Goal: Task Accomplishment & Management: Manage account settings

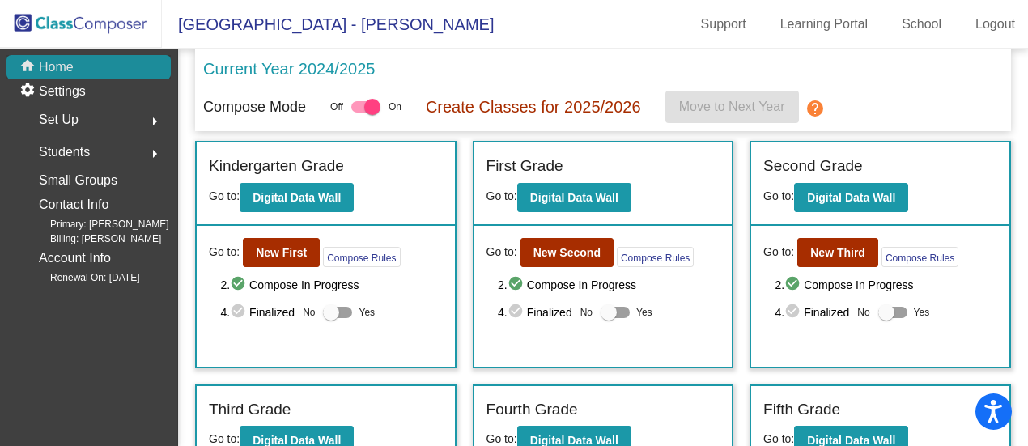
click at [52, 61] on p "Home" at bounding box center [56, 66] width 35 height 19
click at [28, 15] on img at bounding box center [81, 24] width 162 height 48
click at [25, 18] on img at bounding box center [81, 24] width 162 height 48
click at [373, 107] on div at bounding box center [372, 107] width 16 height 16
click at [360, 113] on input "checkbox" at bounding box center [359, 113] width 1 height 1
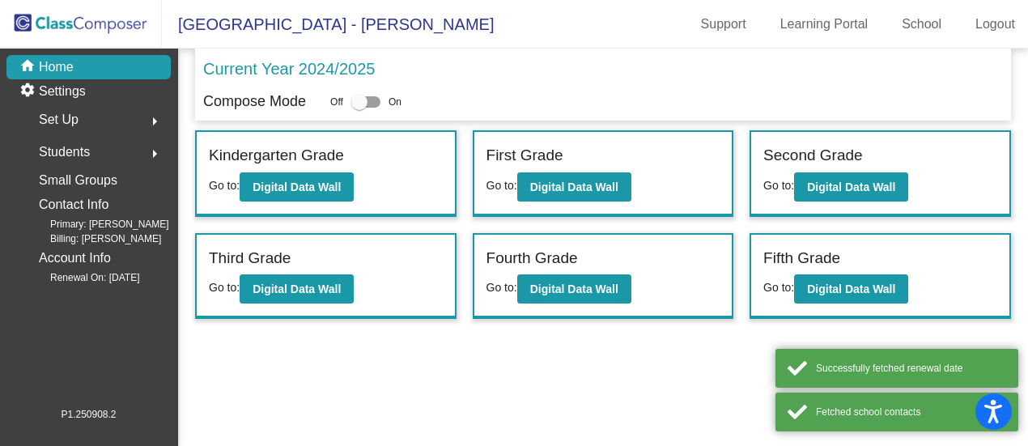
click at [360, 103] on div at bounding box center [359, 102] width 16 height 16
click at [360, 108] on input "checkbox" at bounding box center [359, 108] width 1 height 1
checkbox input "true"
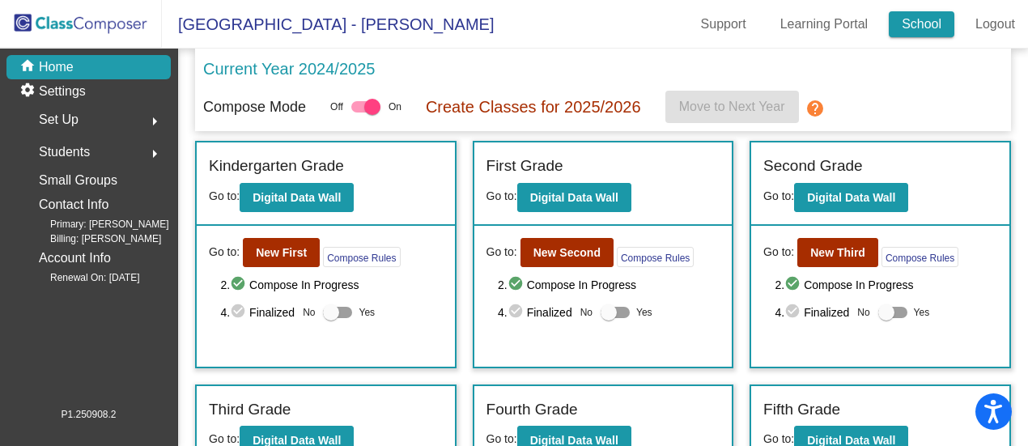
click at [910, 19] on link "School" at bounding box center [922, 24] width 66 height 26
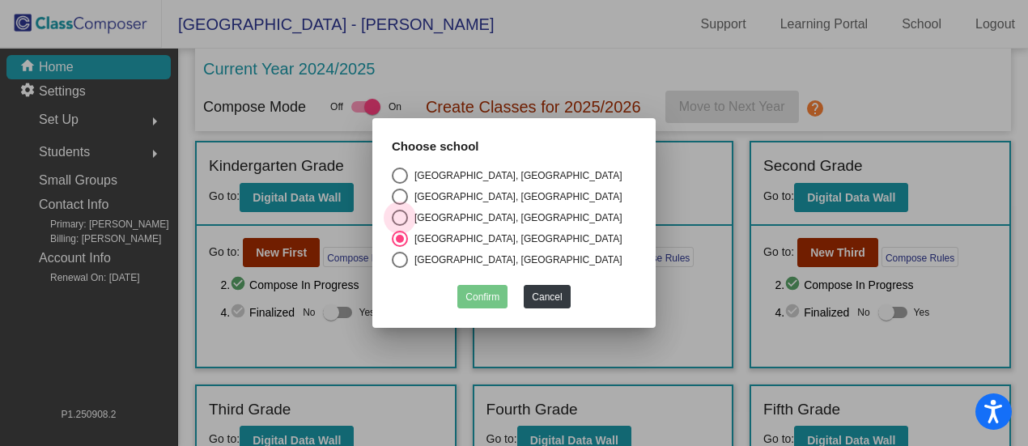
click at [453, 211] on div "[GEOGRAPHIC_DATA], [GEOGRAPHIC_DATA]" at bounding box center [515, 218] width 215 height 15
click at [400, 226] on input "[GEOGRAPHIC_DATA], [GEOGRAPHIC_DATA]" at bounding box center [399, 226] width 1 height 1
radio input "true"
click at [499, 287] on button "Confirm" at bounding box center [483, 296] width 50 height 23
